Goal: Transaction & Acquisition: Obtain resource

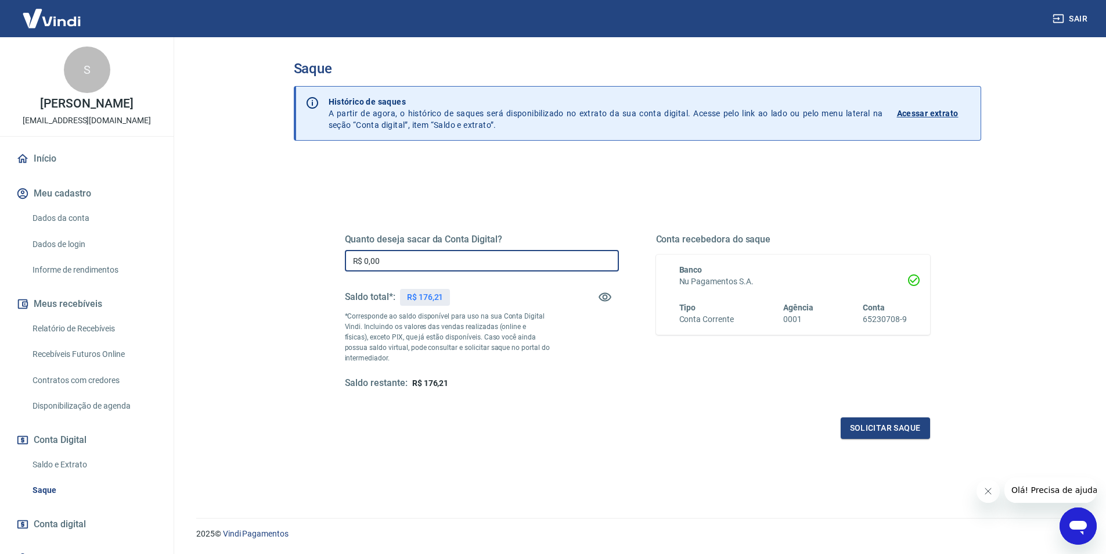
click at [444, 260] on input "R$ 0,00" at bounding box center [482, 260] width 274 height 21
type input "R$ 176,21"
click at [918, 422] on button "Solicitar saque" at bounding box center [885, 427] width 89 height 21
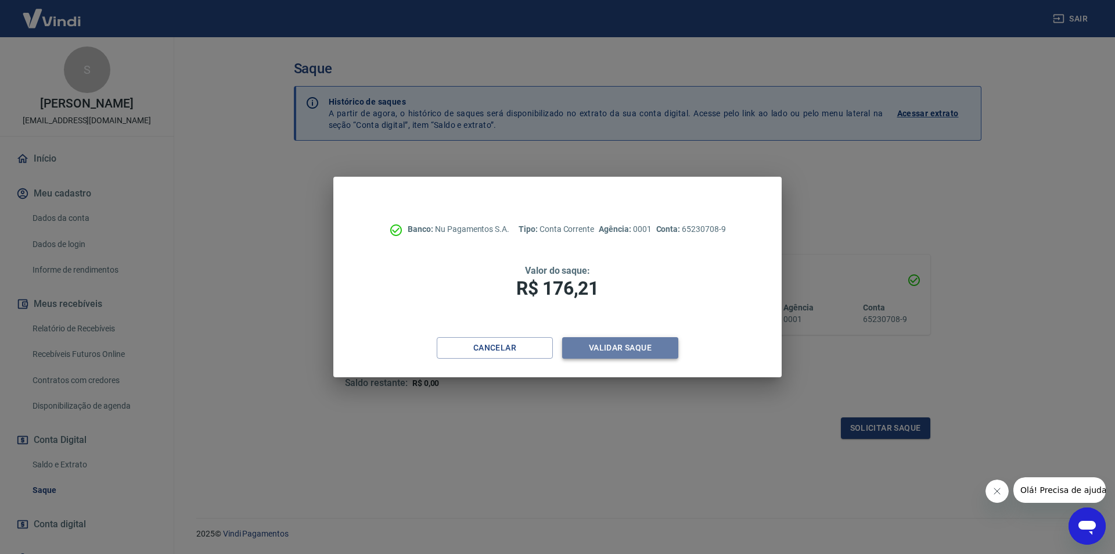
click at [629, 347] on button "Validar saque" at bounding box center [620, 347] width 116 height 21
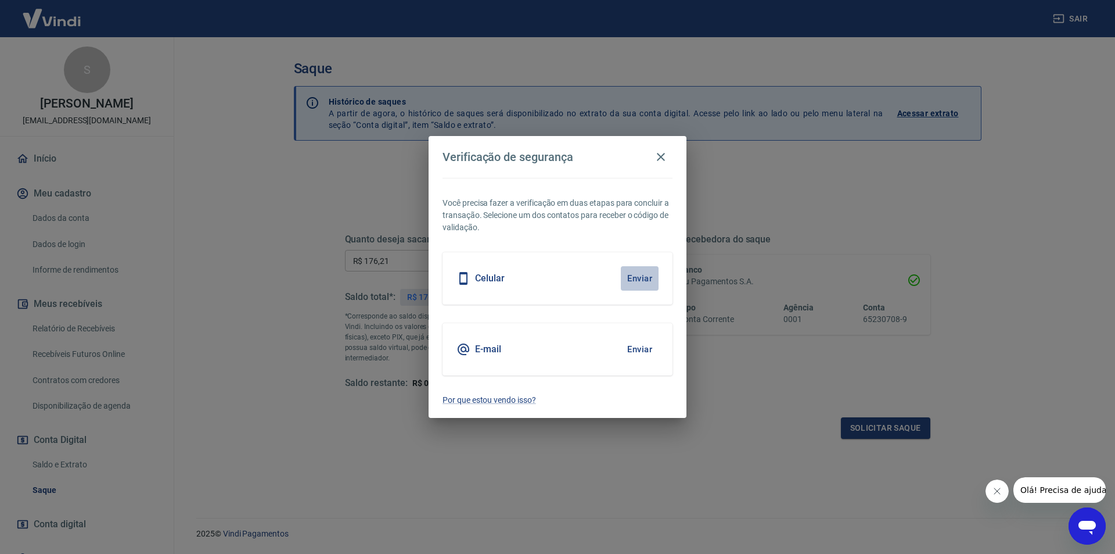
click at [632, 274] on button "Enviar" at bounding box center [640, 278] width 38 height 24
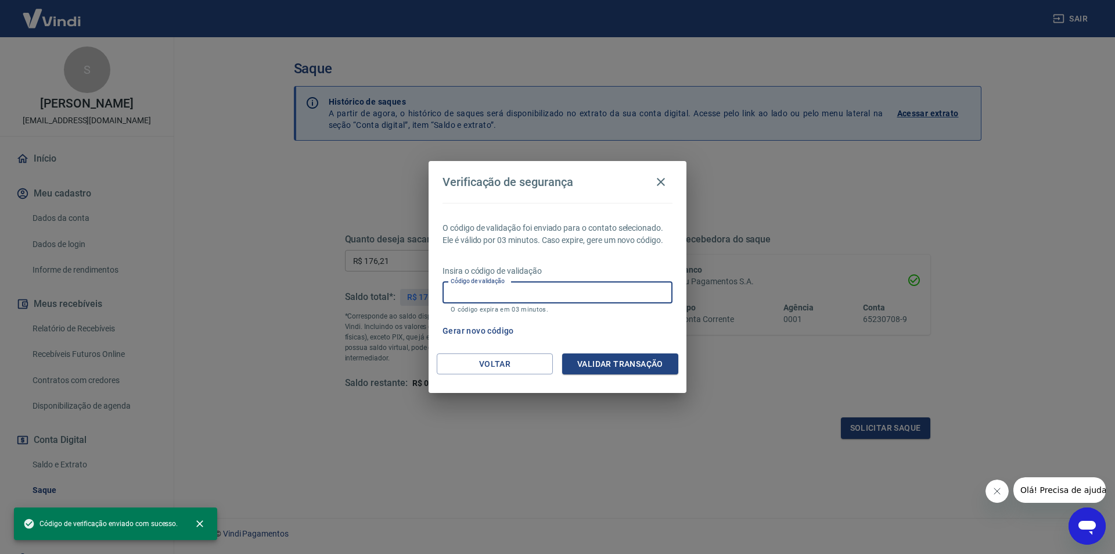
click at [598, 294] on input "Código de validação" at bounding box center [558, 292] width 230 height 21
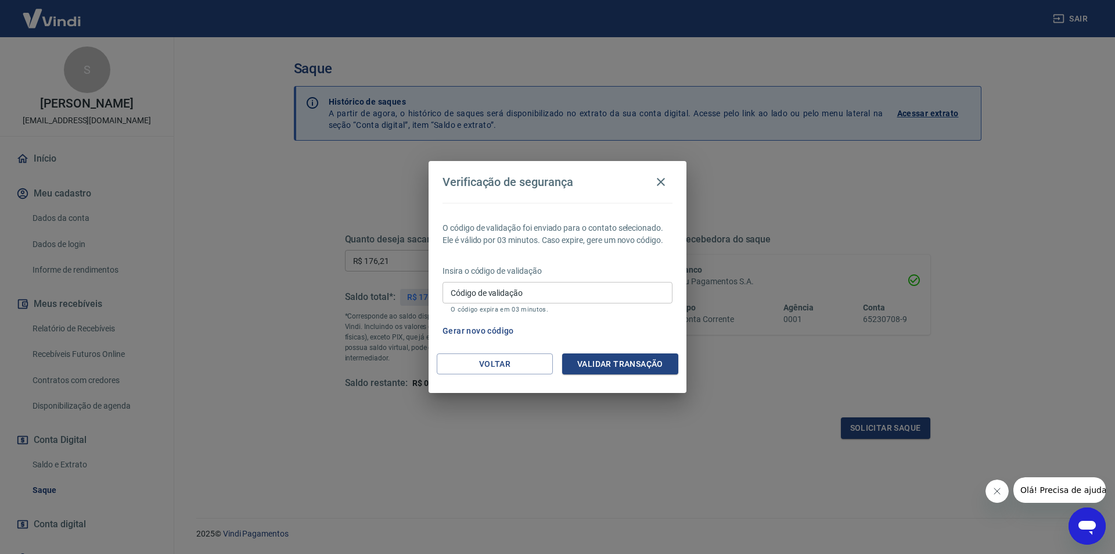
click at [646, 330] on div "Gerar novo código" at bounding box center [555, 330] width 235 height 21
click at [589, 293] on input "Código de validação" at bounding box center [558, 292] width 230 height 21
click at [663, 182] on icon "button" at bounding box center [661, 182] width 14 height 14
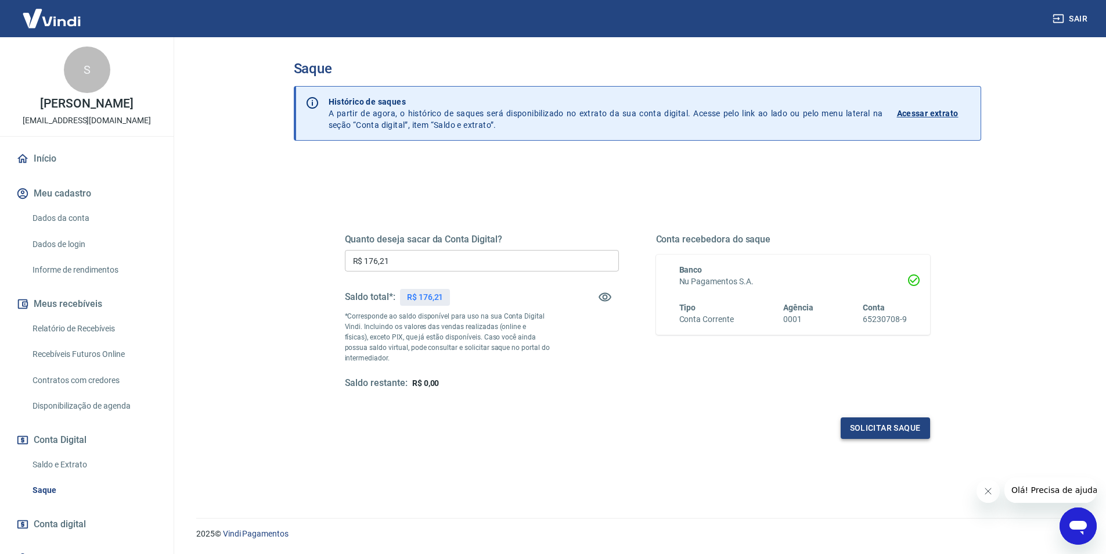
click at [864, 430] on button "Solicitar saque" at bounding box center [885, 427] width 89 height 21
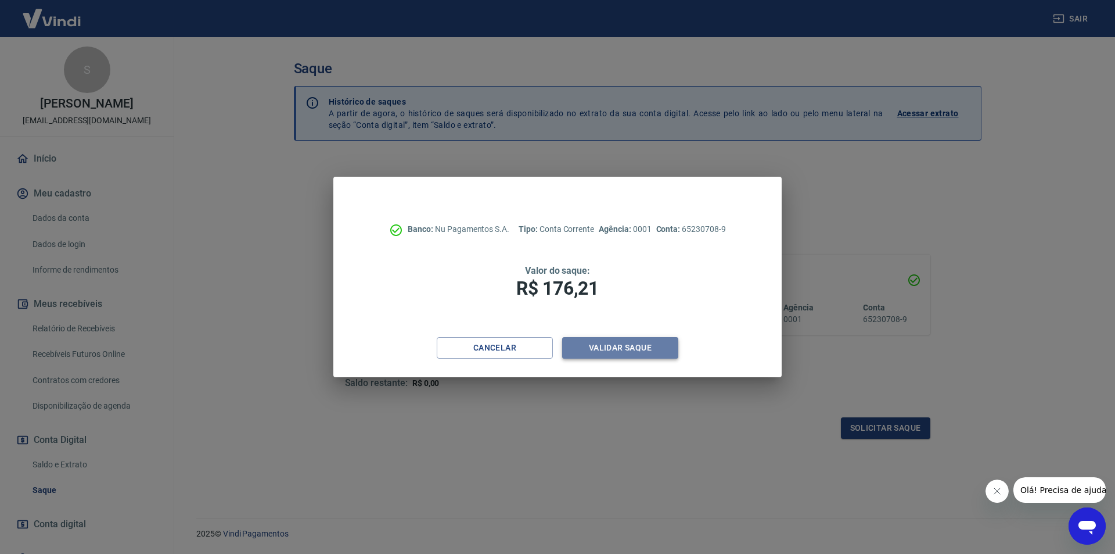
click at [653, 348] on button "Validar saque" at bounding box center [620, 347] width 116 height 21
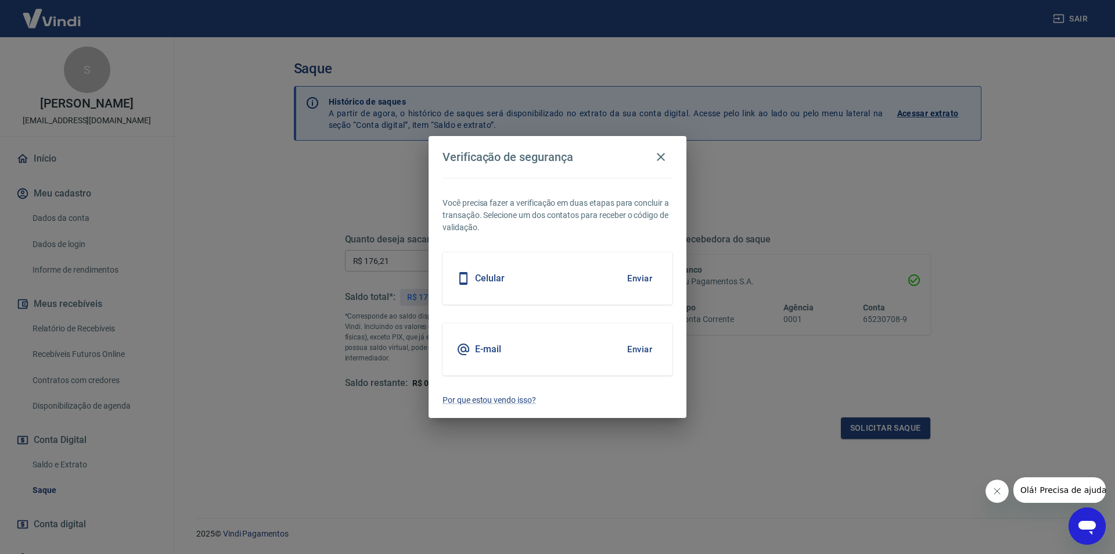
click at [644, 276] on button "Enviar" at bounding box center [640, 278] width 38 height 24
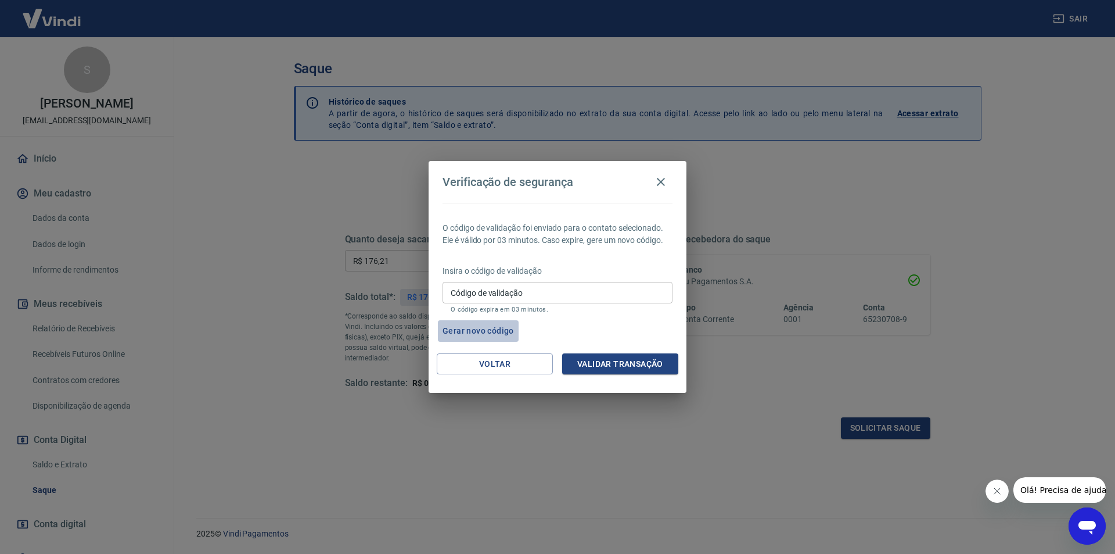
click at [484, 330] on button "Gerar novo código" at bounding box center [478, 330] width 81 height 21
click at [659, 182] on icon "button" at bounding box center [661, 182] width 14 height 14
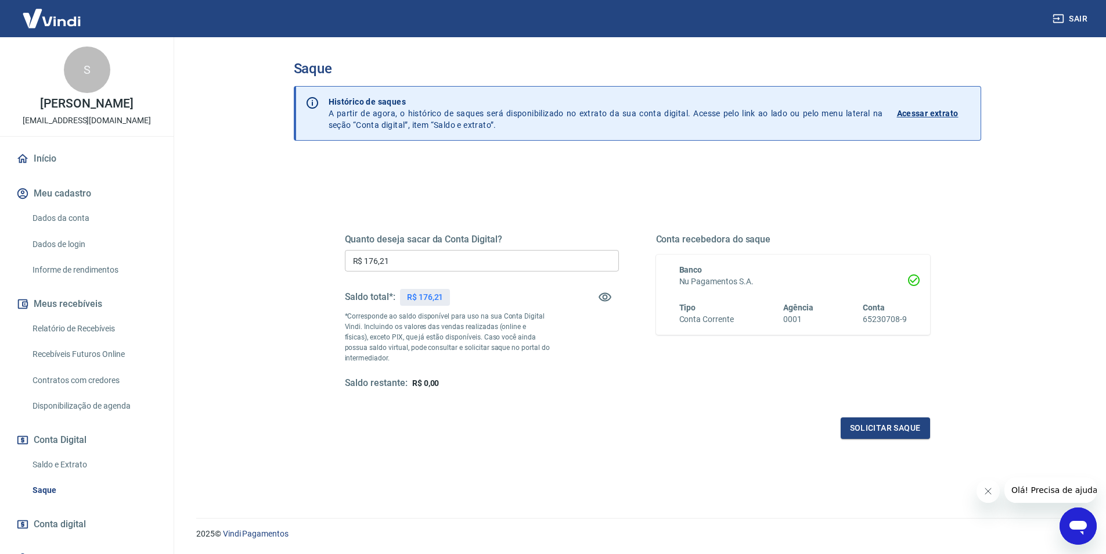
click at [989, 493] on icon "Fechar mensagem da empresa" at bounding box center [987, 490] width 9 height 9
click at [84, 215] on link "Dados da conta" at bounding box center [94, 218] width 132 height 24
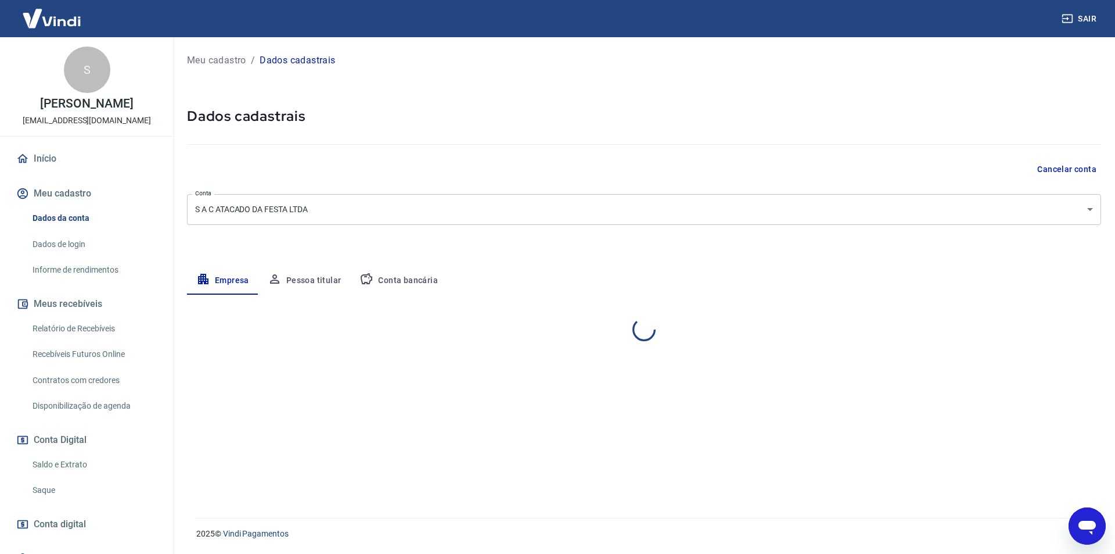
select select "SP"
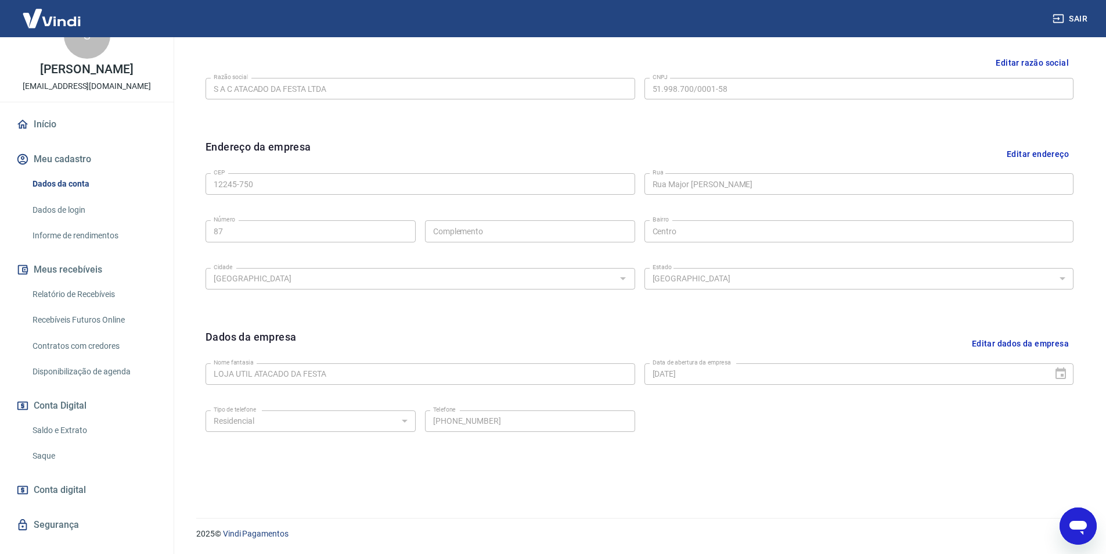
scroll to position [53, 0]
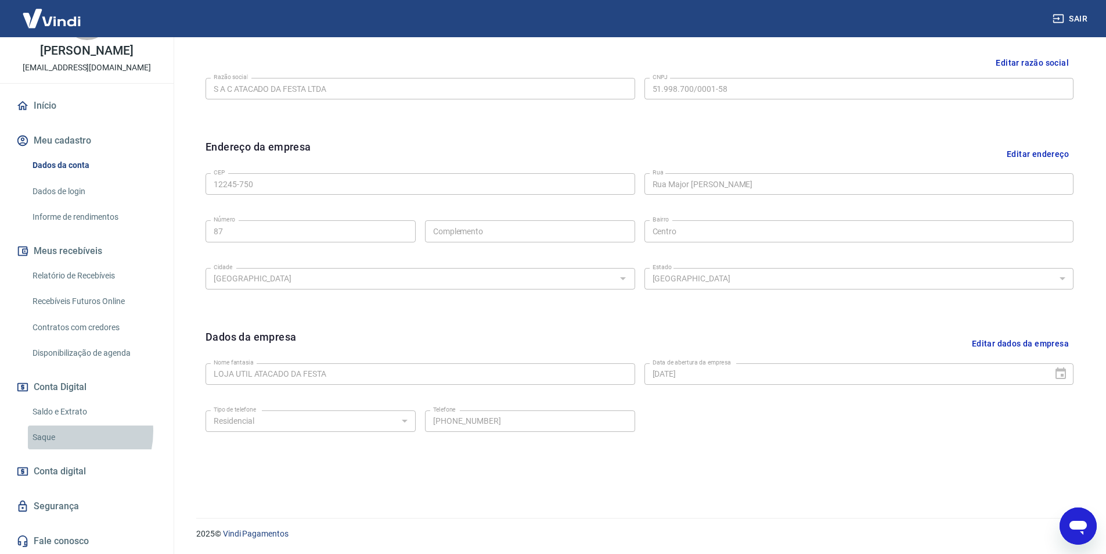
click at [61, 431] on link "Saque" at bounding box center [94, 437] width 132 height 24
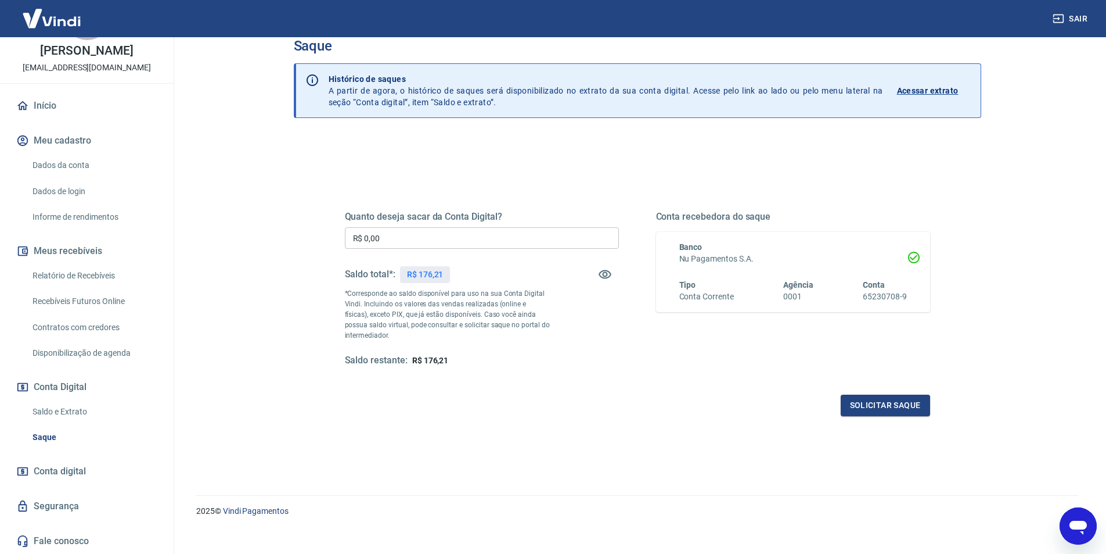
scroll to position [35, 0]
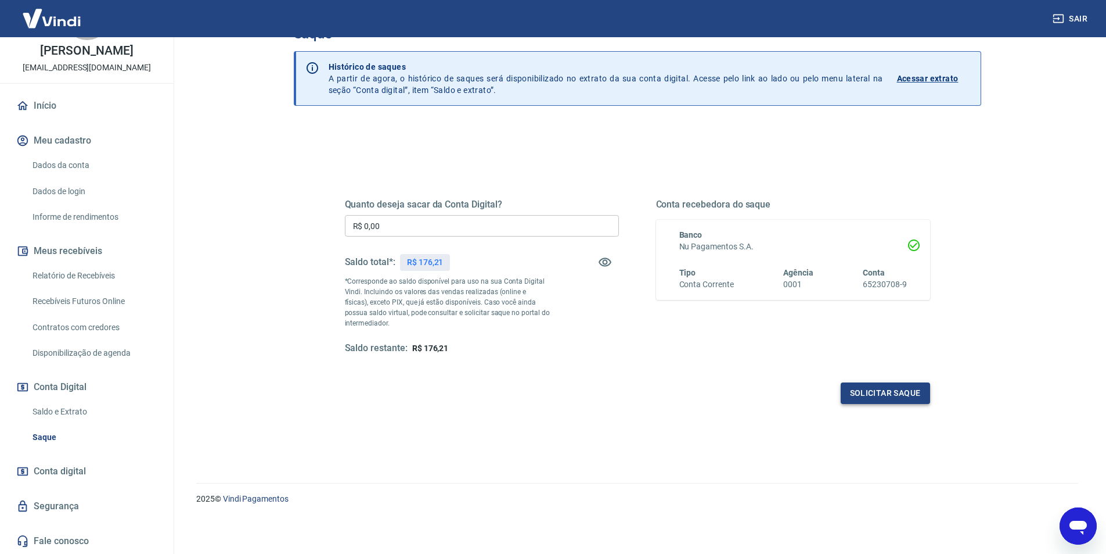
click at [866, 389] on button "Solicitar saque" at bounding box center [885, 392] width 89 height 21
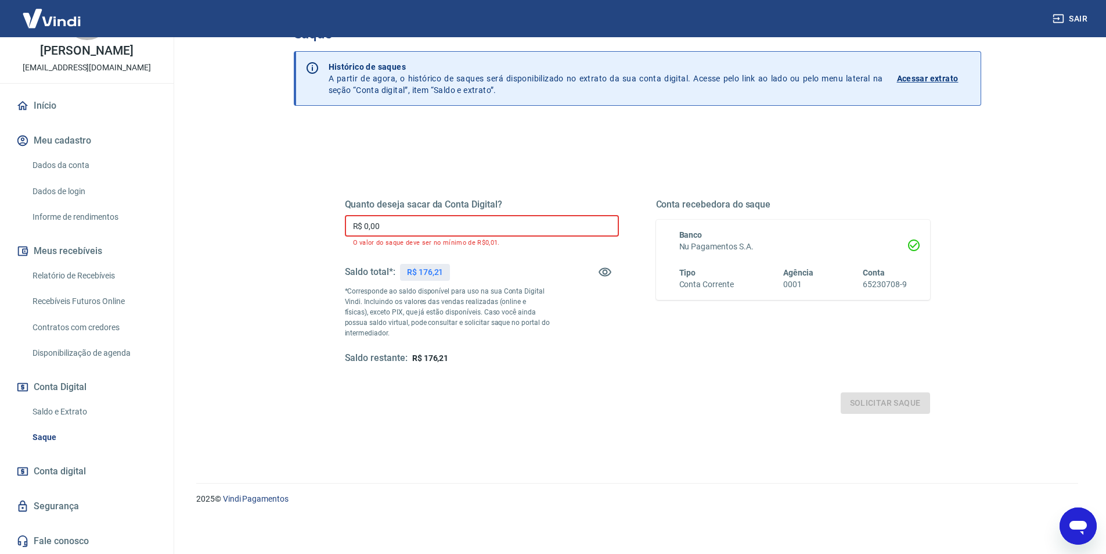
drag, startPoint x: 398, startPoint y: 218, endPoint x: 226, endPoint y: 215, distance: 172.5
click at [226, 215] on main "Saque Histórico de saques A partir de agora, o histórico de saques será disponi…" at bounding box center [637, 260] width 938 height 516
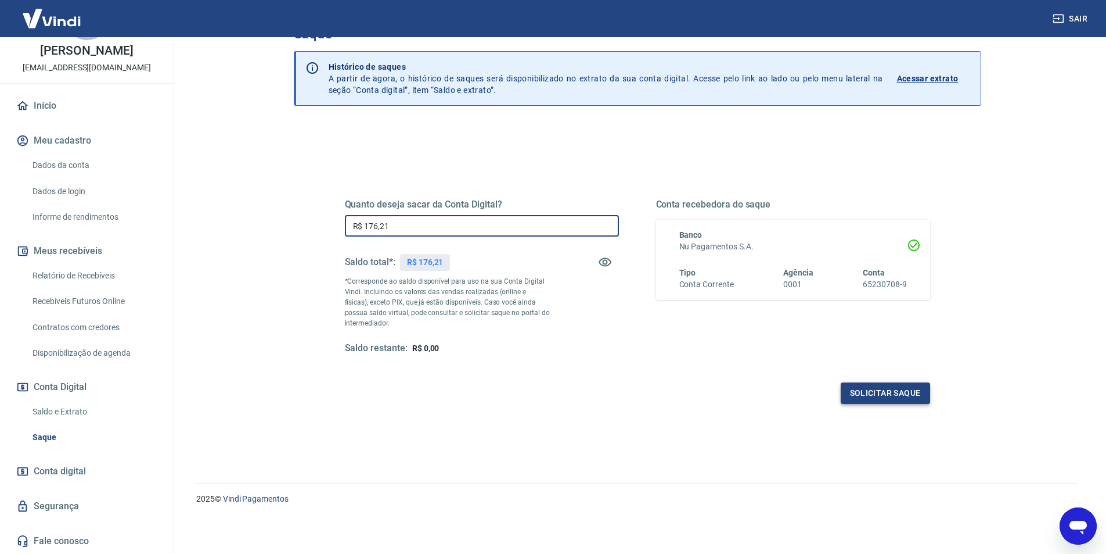
type input "R$ 176,21"
click at [875, 393] on button "Solicitar saque" at bounding box center [885, 392] width 89 height 21
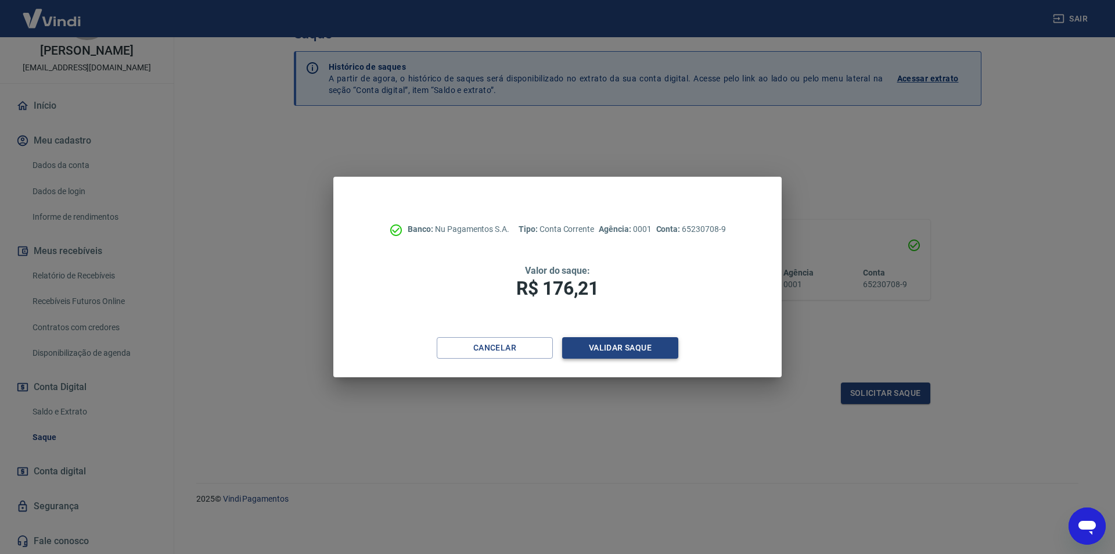
click at [608, 343] on button "Validar saque" at bounding box center [620, 347] width 116 height 21
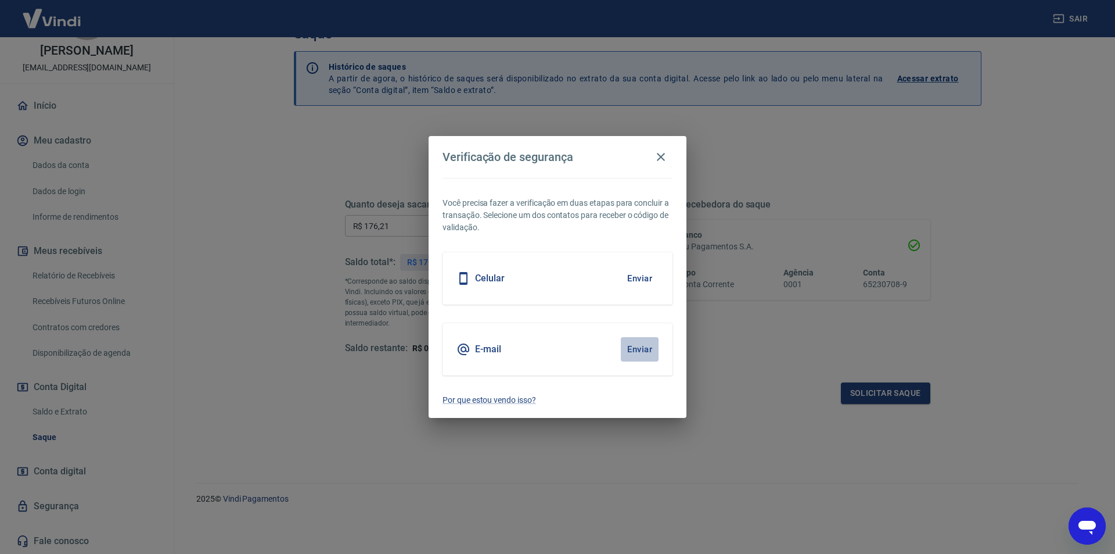
click at [649, 348] on button "Enviar" at bounding box center [640, 349] width 38 height 24
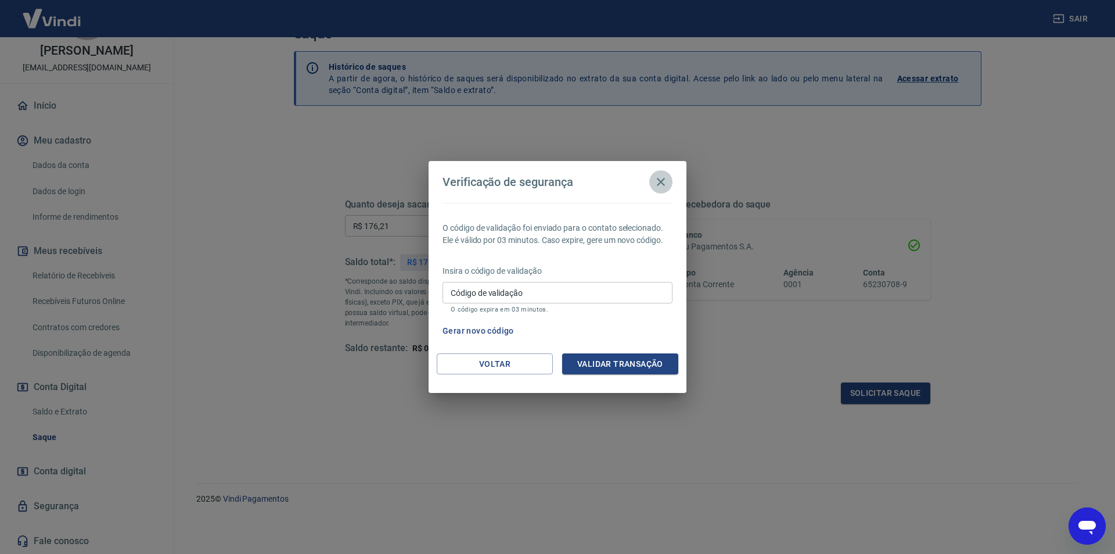
click at [661, 183] on icon "button" at bounding box center [661, 182] width 14 height 14
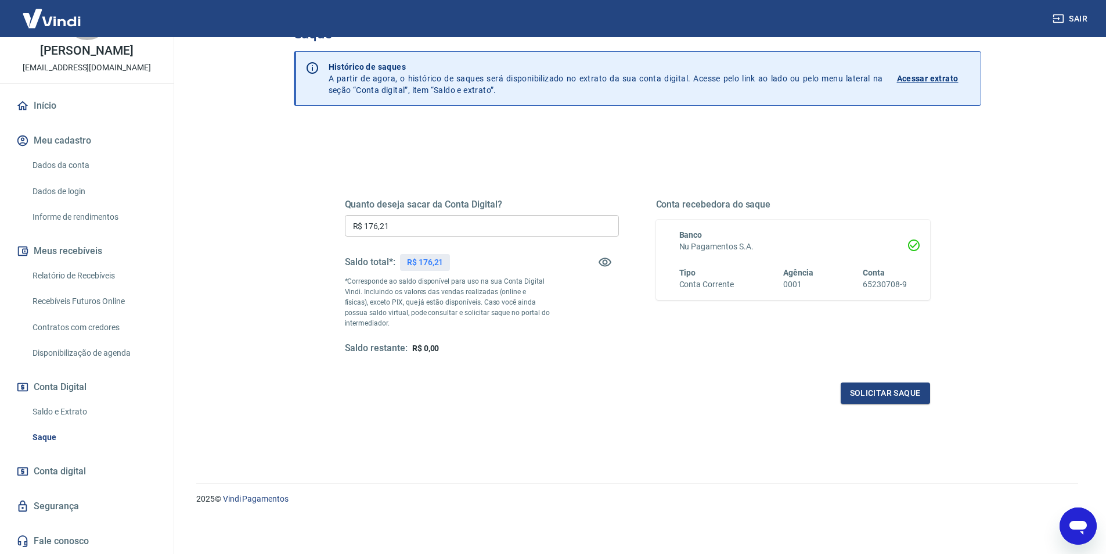
click at [83, 475] on span "Conta digital" at bounding box center [60, 471] width 52 height 16
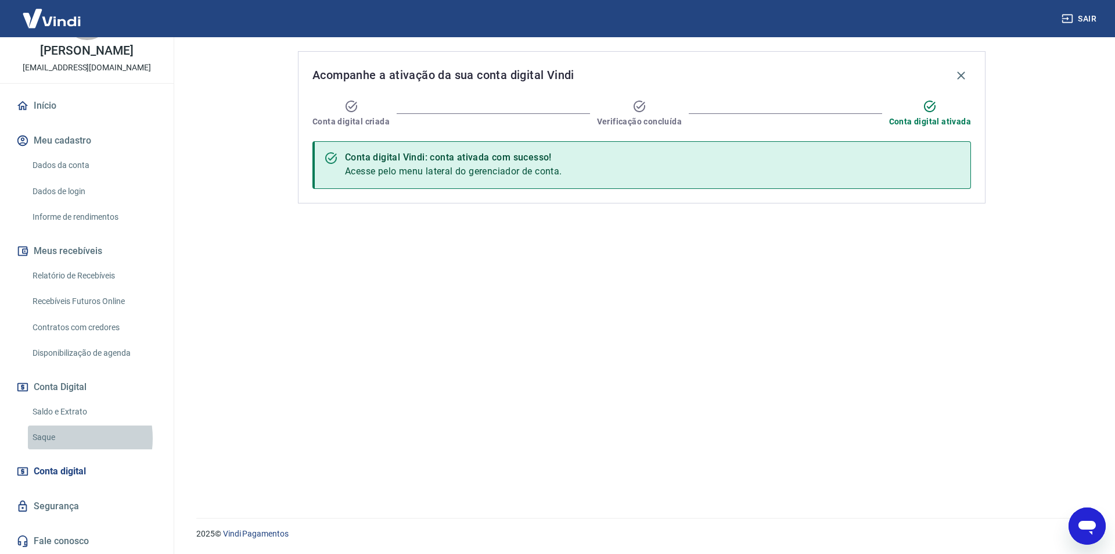
click at [60, 438] on link "Saque" at bounding box center [94, 437] width 132 height 24
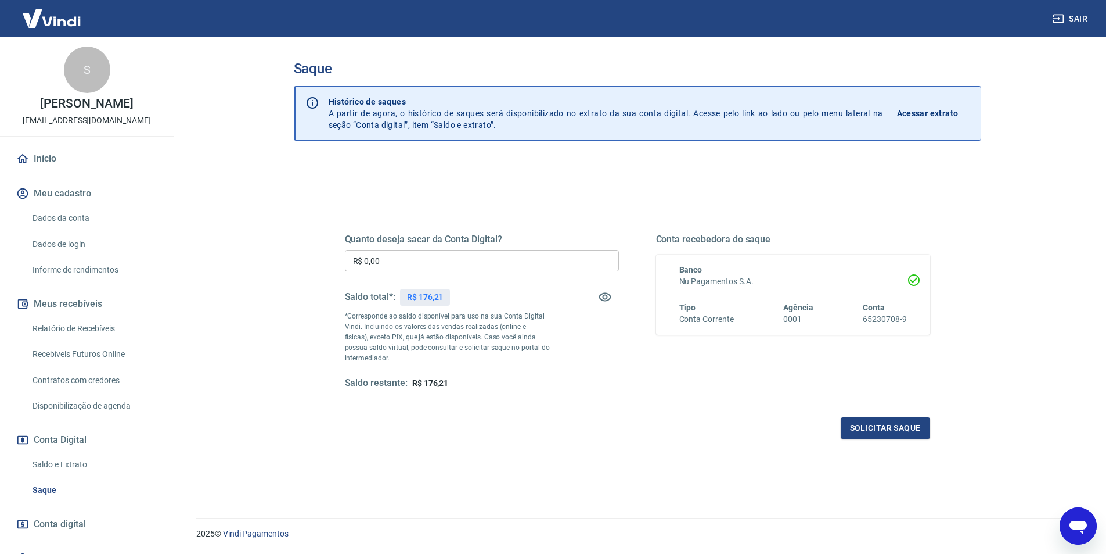
click at [88, 218] on link "Dados da conta" at bounding box center [94, 218] width 132 height 24
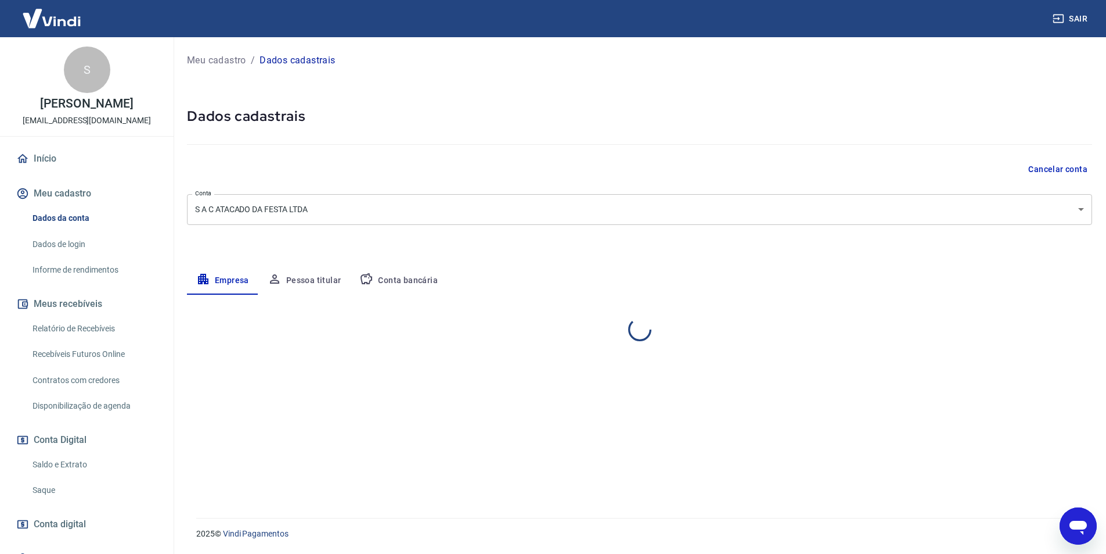
select select "SP"
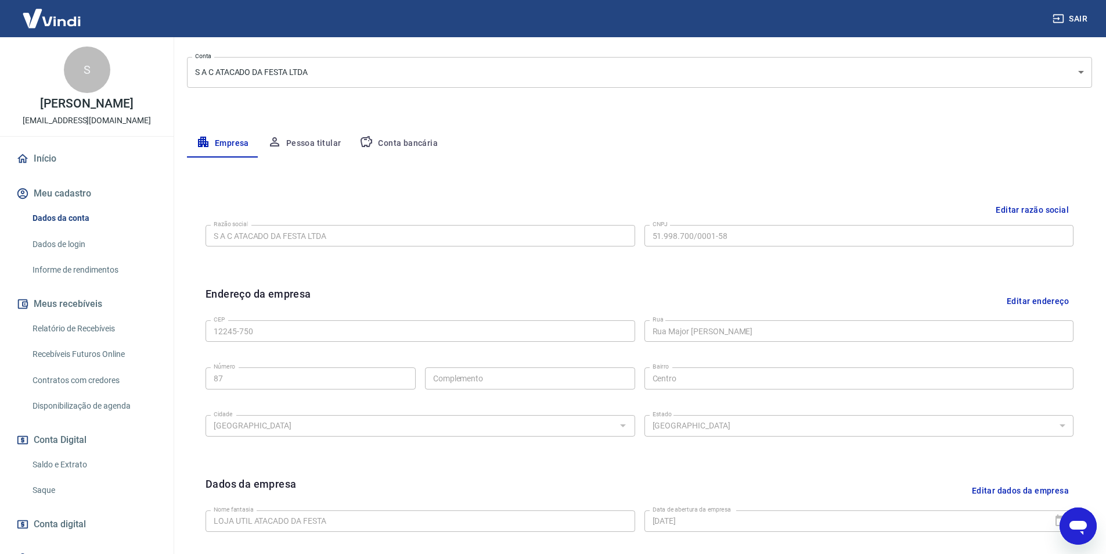
scroll to position [110, 0]
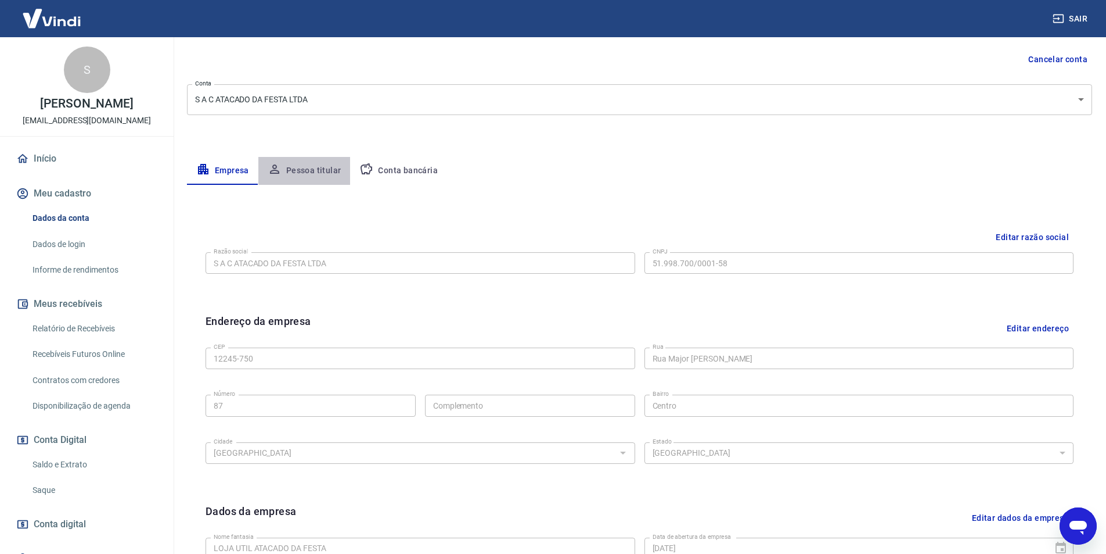
click at [321, 171] on button "Pessoa titular" at bounding box center [304, 171] width 92 height 28
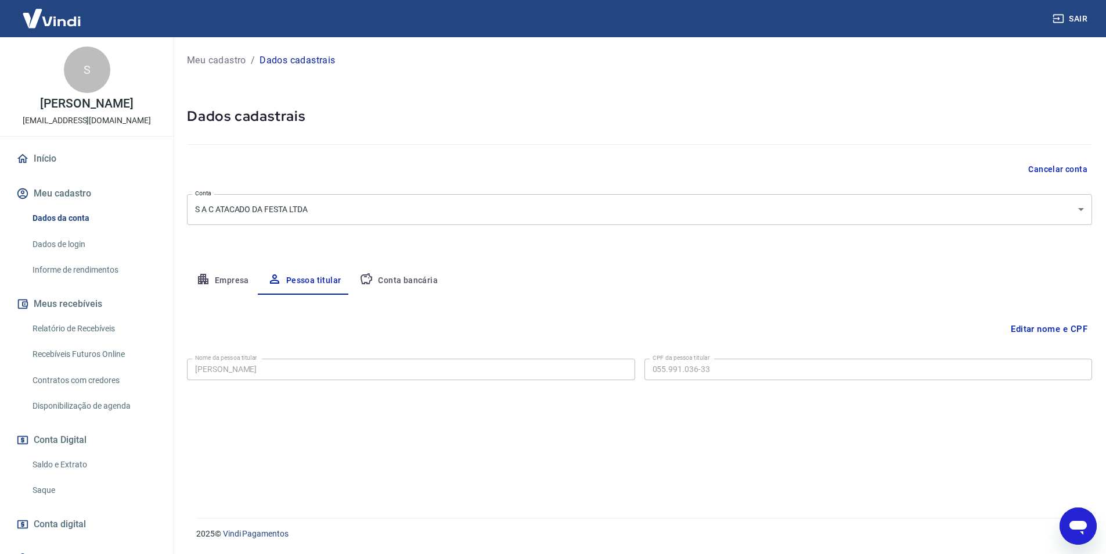
scroll to position [0, 0]
click at [72, 222] on link "Dados da conta" at bounding box center [94, 218] width 132 height 24
click at [76, 247] on link "Dados de login" at bounding box center [94, 244] width 132 height 24
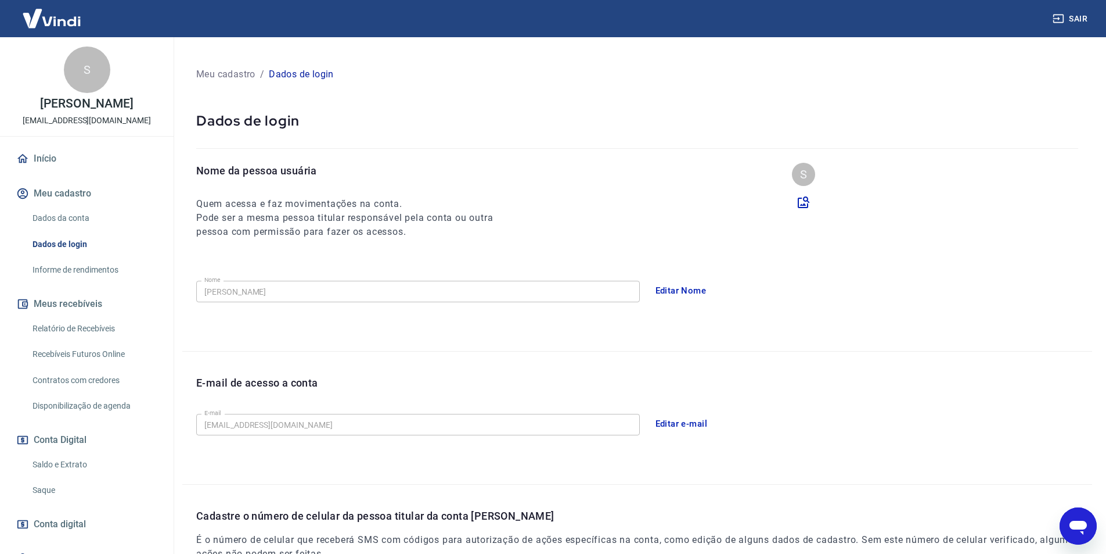
scroll to position [53, 0]
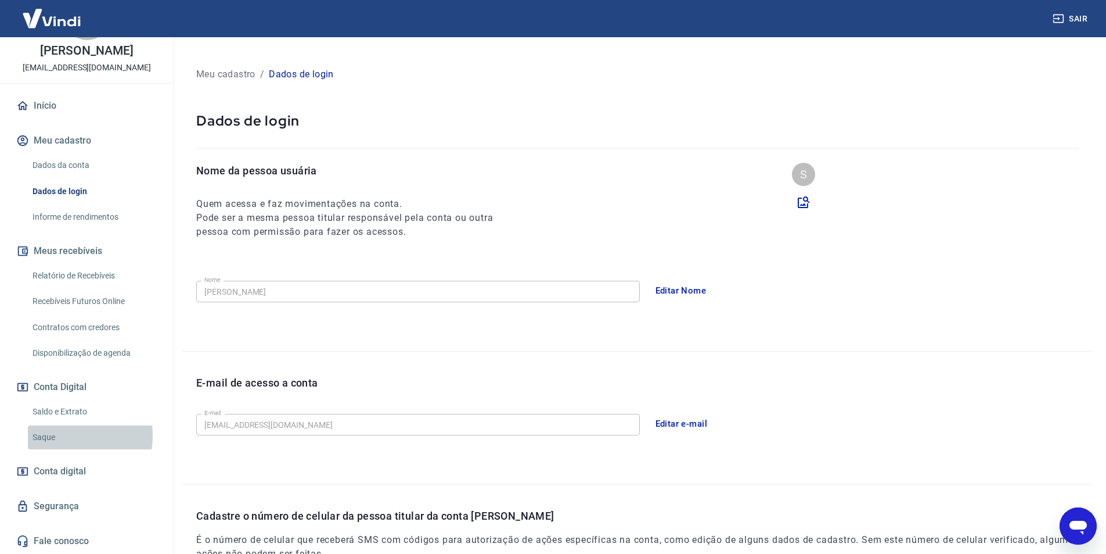
click at [51, 435] on link "Saque" at bounding box center [94, 437] width 132 height 24
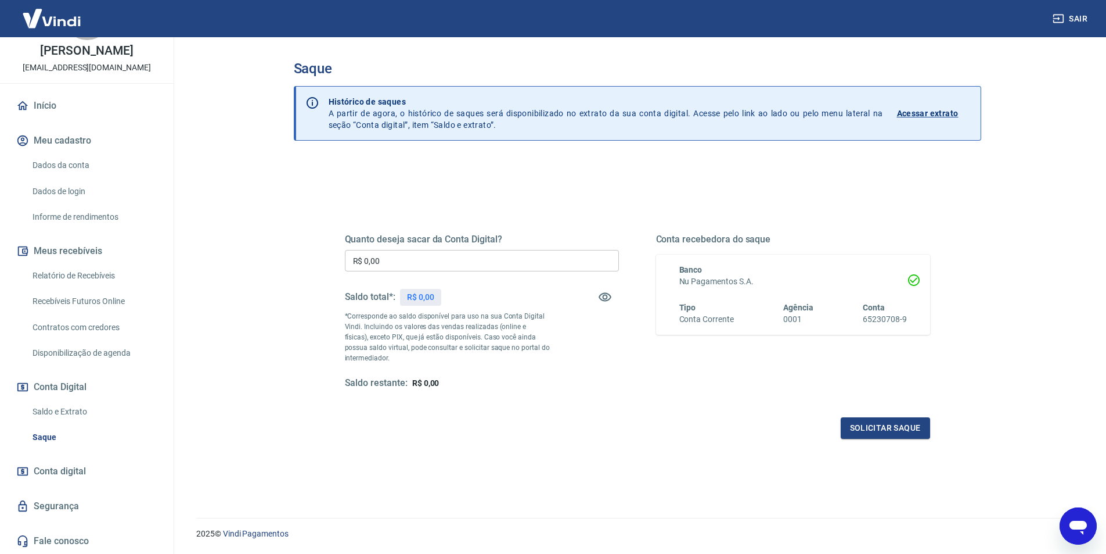
click at [392, 260] on input "R$ 0,00" at bounding box center [482, 260] width 274 height 21
type input "R$ 176,21"
click at [886, 430] on button "Solicitar saque" at bounding box center [885, 427] width 89 height 21
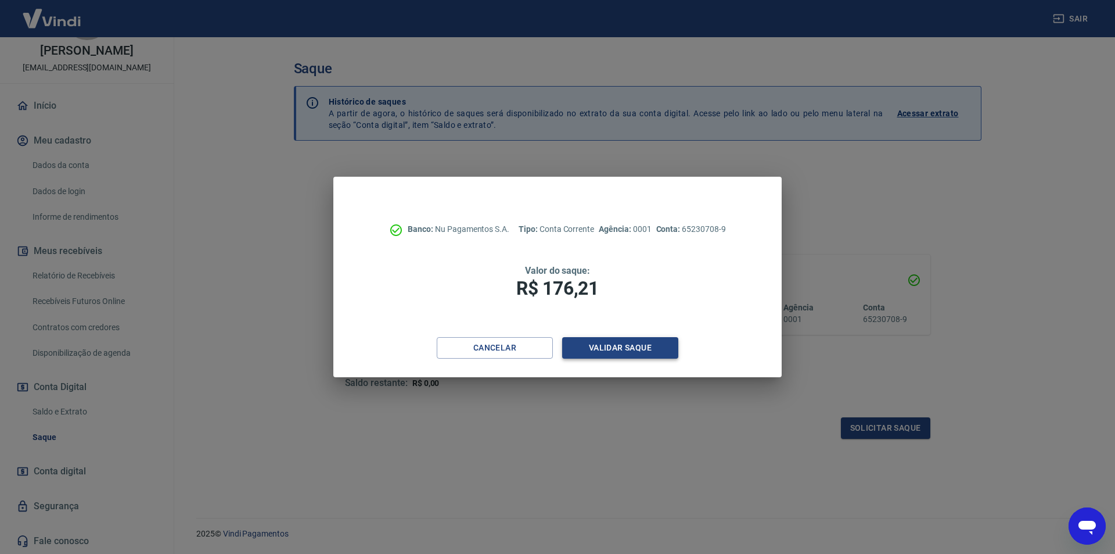
click at [624, 349] on button "Validar saque" at bounding box center [620, 347] width 116 height 21
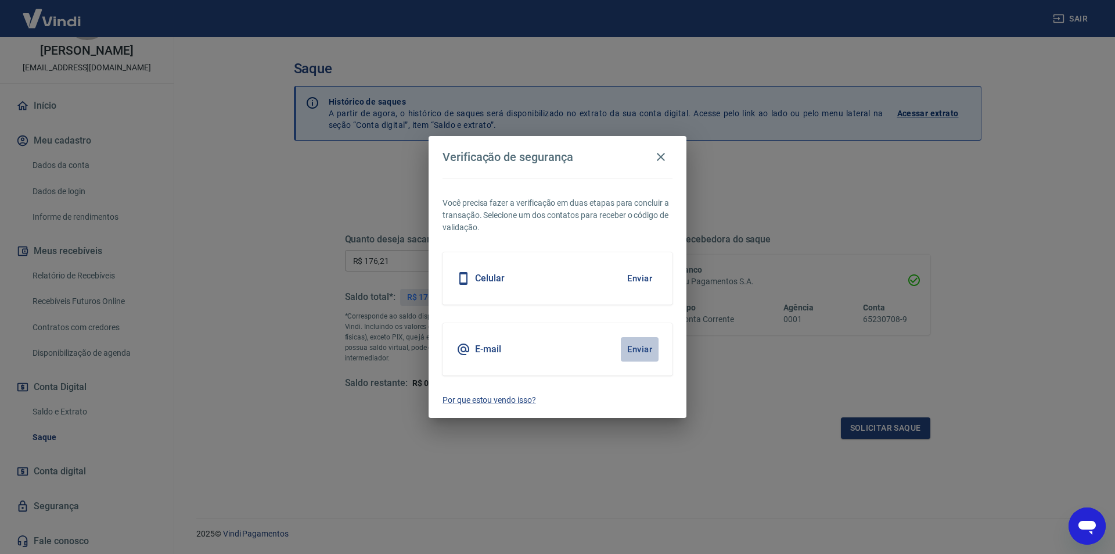
click at [646, 348] on button "Enviar" at bounding box center [640, 349] width 38 height 24
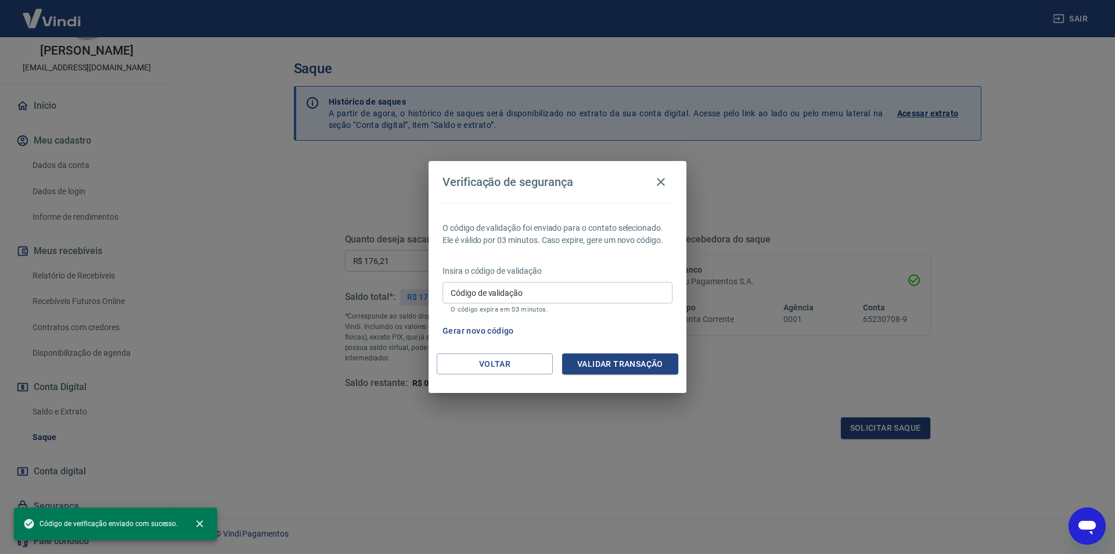
click at [569, 288] on input "Código de validação" at bounding box center [558, 292] width 230 height 21
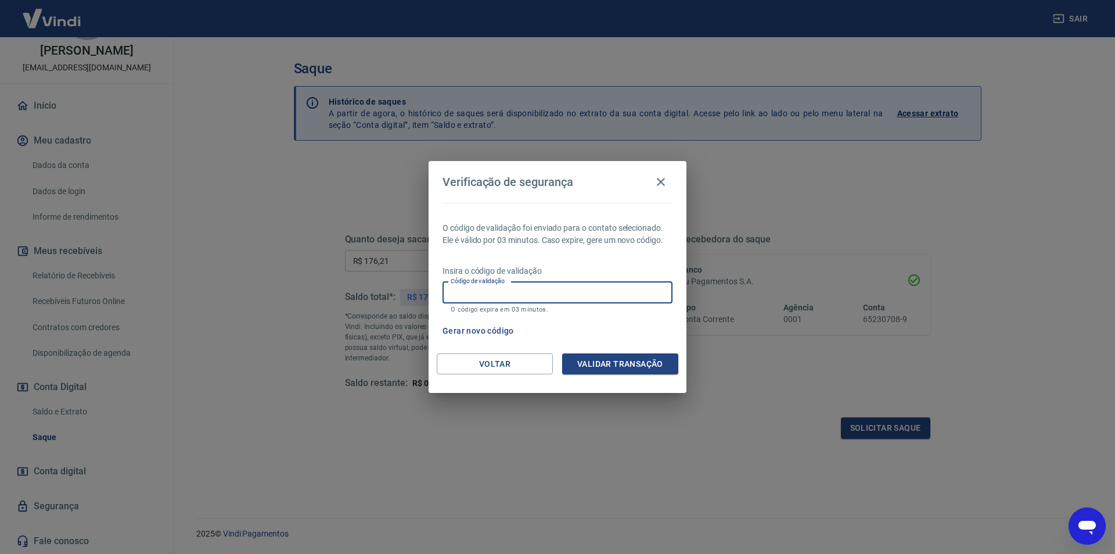
paste input "903586"
type input "903586"
click at [605, 369] on button "Validar transação" at bounding box center [620, 363] width 116 height 21
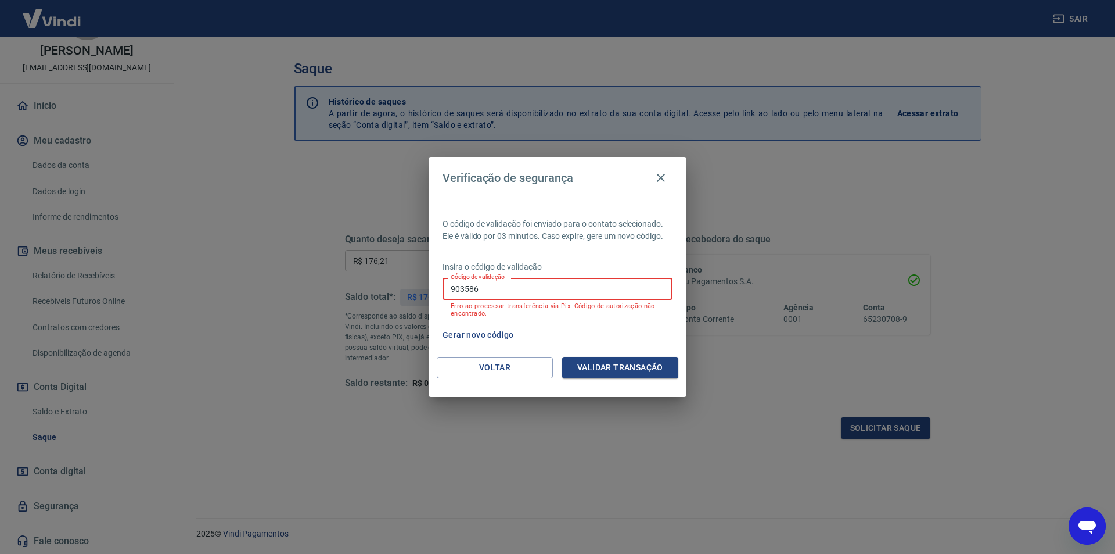
drag, startPoint x: 519, startPoint y: 285, endPoint x: 279, endPoint y: 282, distance: 239.3
click at [279, 282] on div "Verificação de segurança O código de validação foi enviado para o contato selec…" at bounding box center [557, 277] width 1115 height 554
paste input "107950"
type input "107950"
click at [594, 363] on button "Validar transação" at bounding box center [620, 367] width 116 height 21
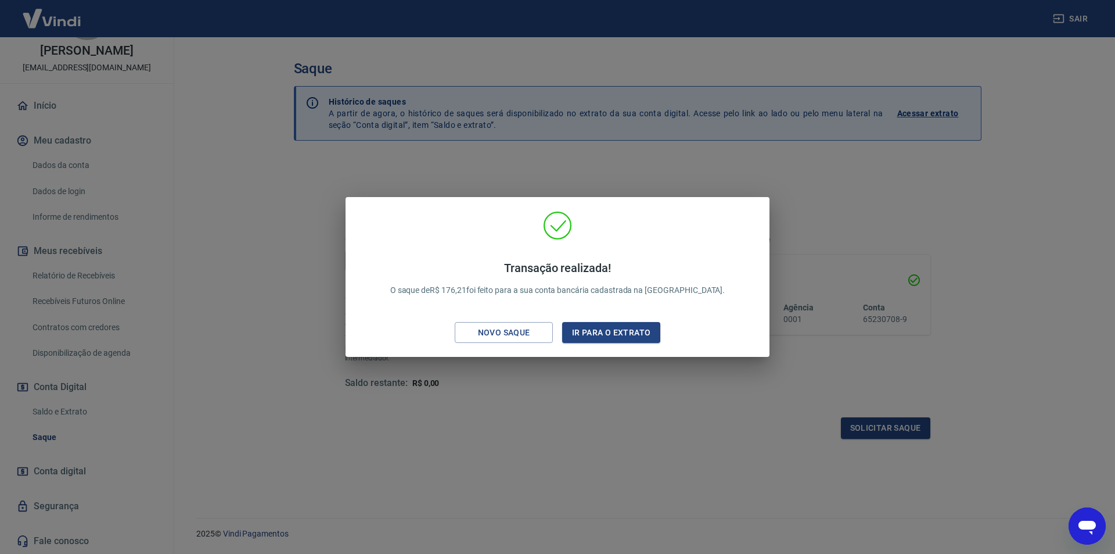
click at [607, 392] on div "Transação realizada! O saque de R$ 176,21 foi feito para a sua conta bancária c…" at bounding box center [557, 277] width 1115 height 554
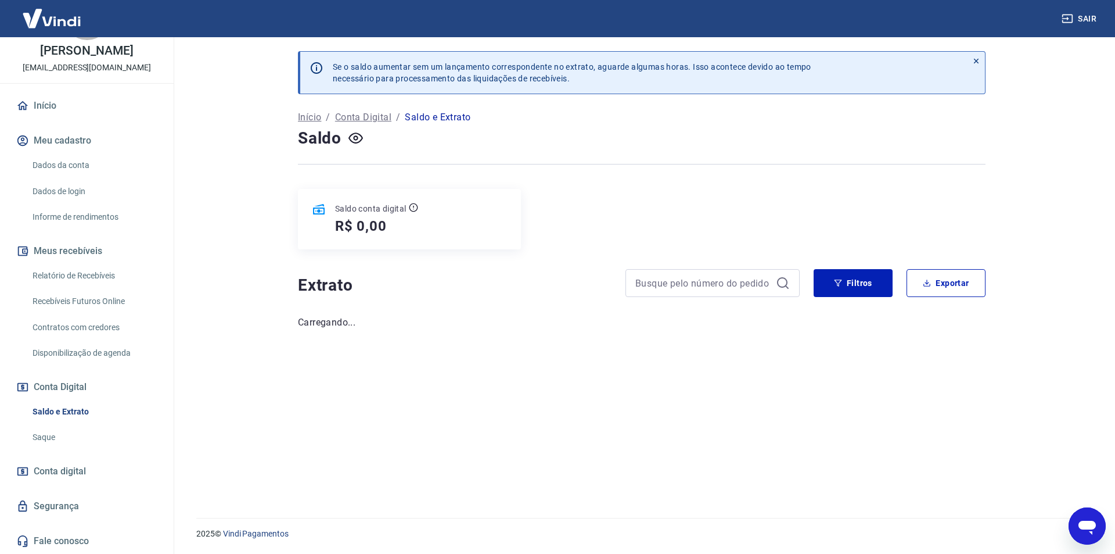
click at [52, 105] on link "Início" at bounding box center [87, 106] width 146 height 26
